Goal: Information Seeking & Learning: Find specific page/section

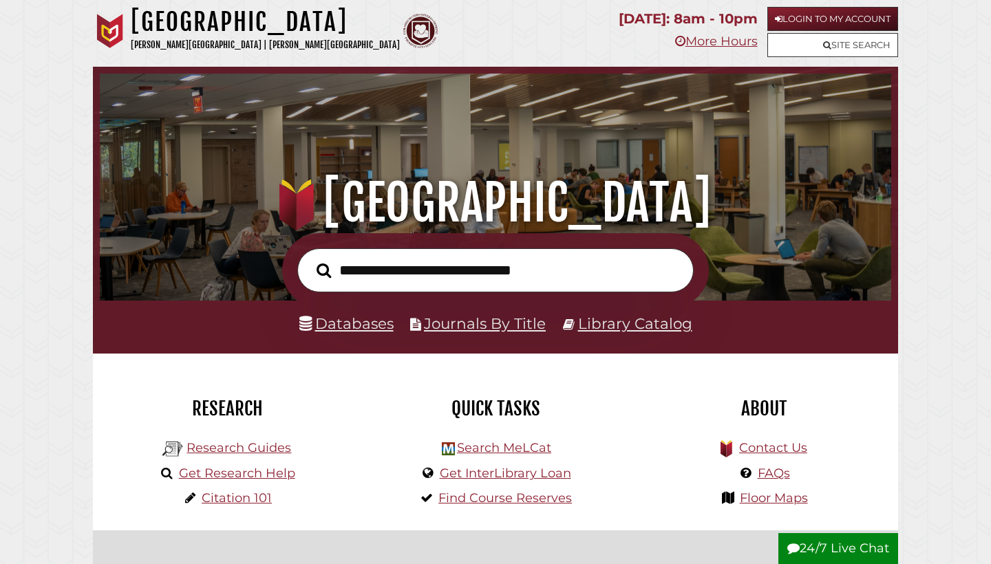
scroll to position [262, 785]
click at [354, 328] on link "Databases" at bounding box center [346, 324] width 94 height 18
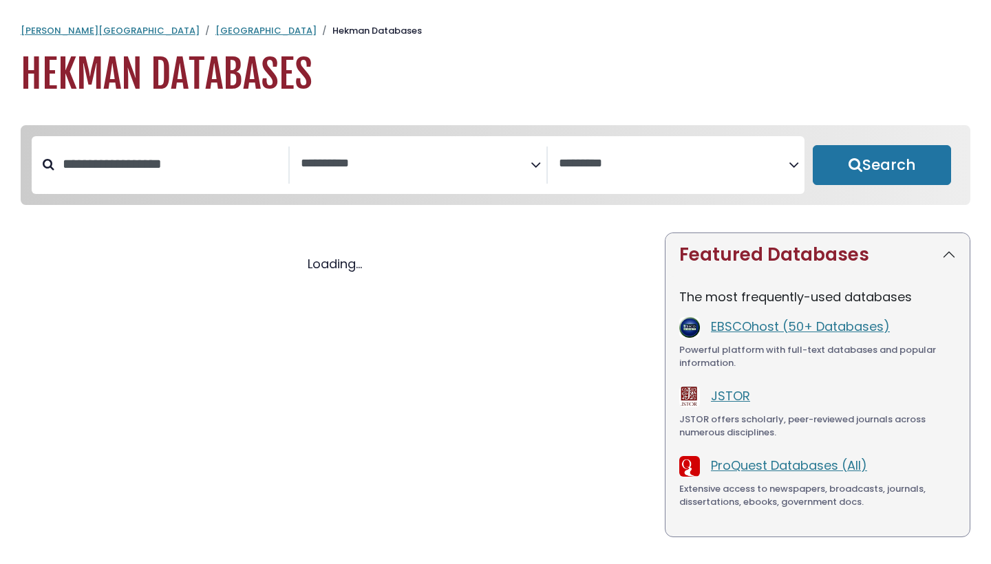
select select "Database Subject Filter"
select select "Database Vendors Filter"
select select "Database Subject Filter"
select select "Database Vendors Filter"
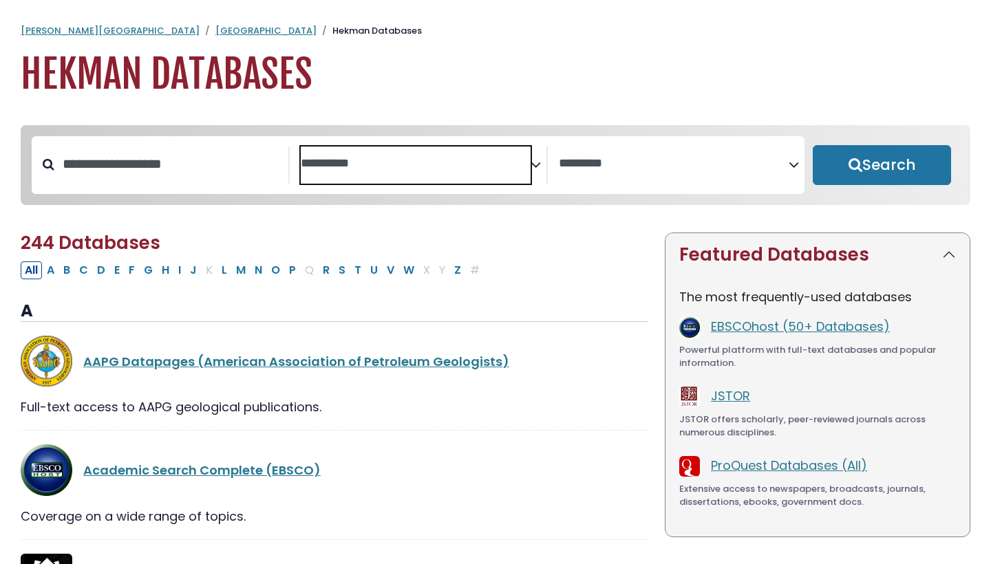
click at [393, 171] on textarea "Search" at bounding box center [416, 164] width 230 height 14
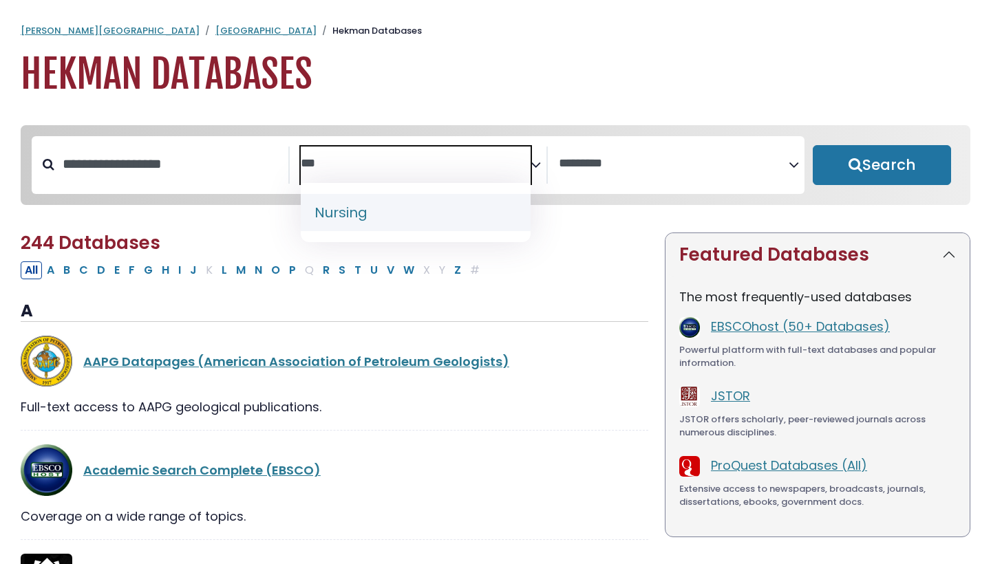
type textarea "***"
select select "*****"
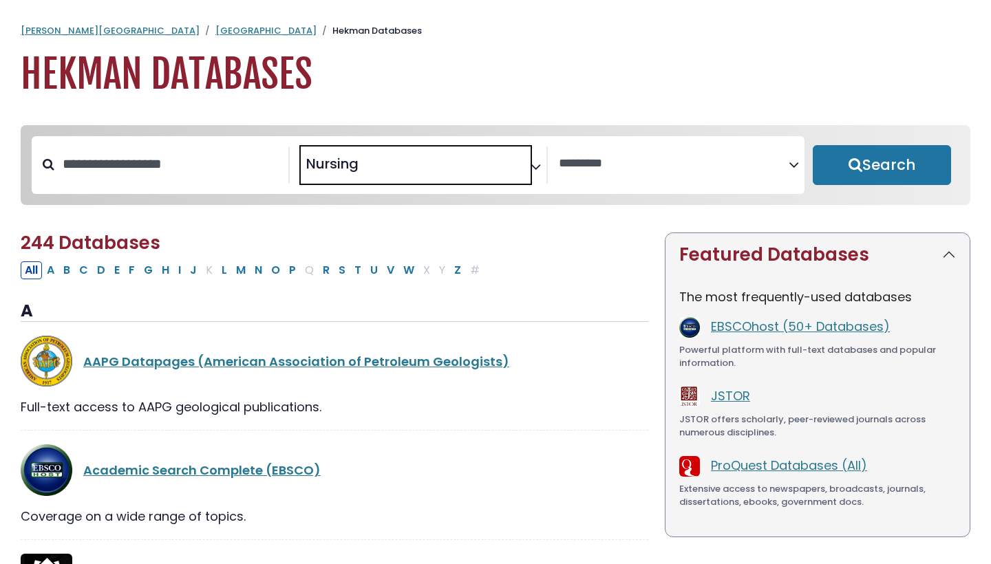
scroll to position [67, 0]
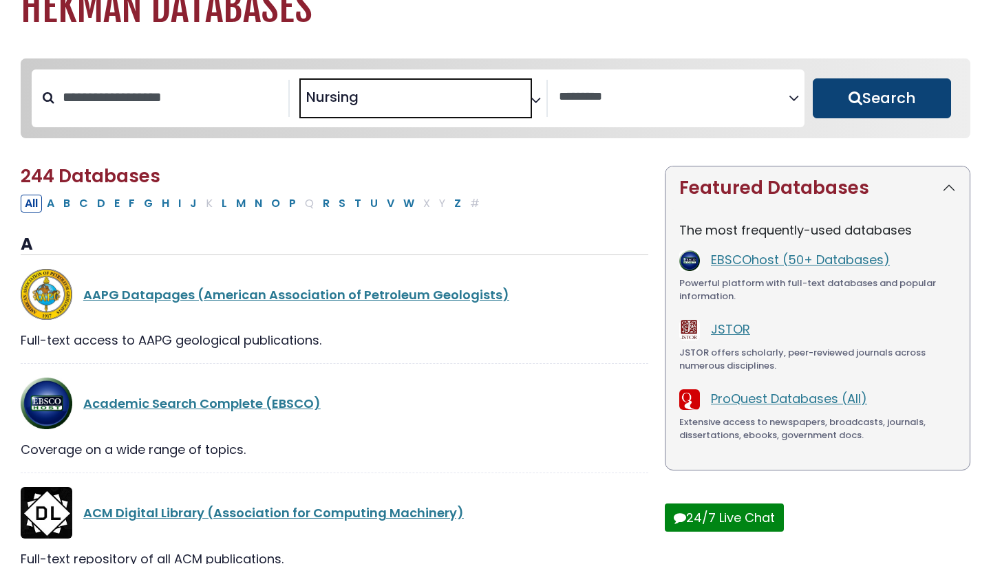
click at [902, 109] on button "Search" at bounding box center [882, 98] width 138 height 40
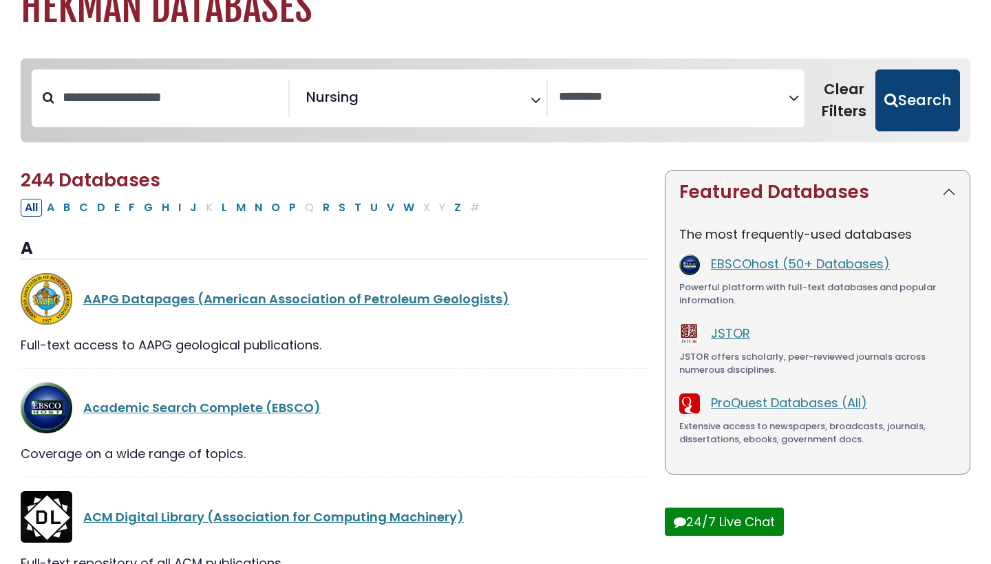
select select "Database Vendors Filter"
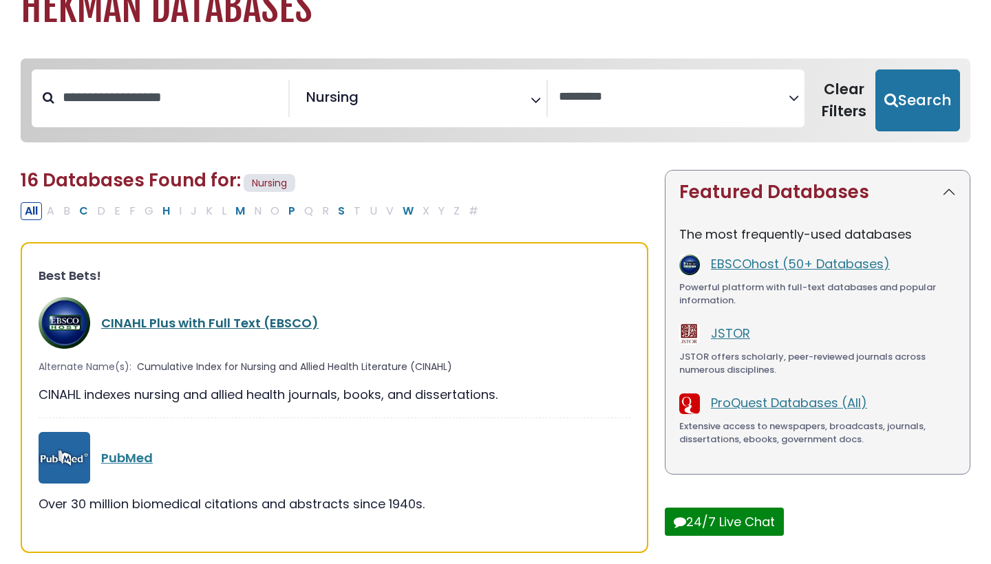
click at [244, 326] on link "CINAHL Plus with Full Text (EBSCO)" at bounding box center [210, 323] width 218 height 17
